Goal: Find contact information: Find contact information

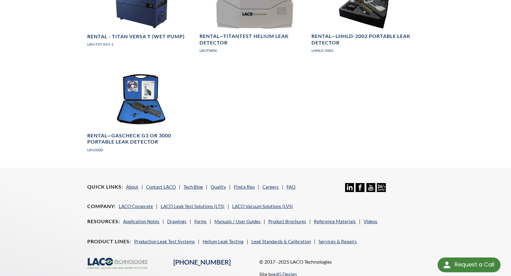
scroll to position [484, 0]
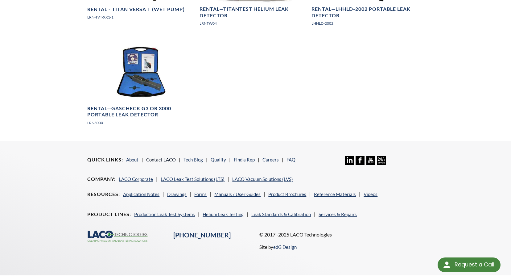
click at [156, 157] on link "Contact LACO" at bounding box center [161, 160] width 30 height 6
click at [161, 157] on link "Contact LACO" at bounding box center [161, 160] width 30 height 6
